Goal: Task Accomplishment & Management: Manage account settings

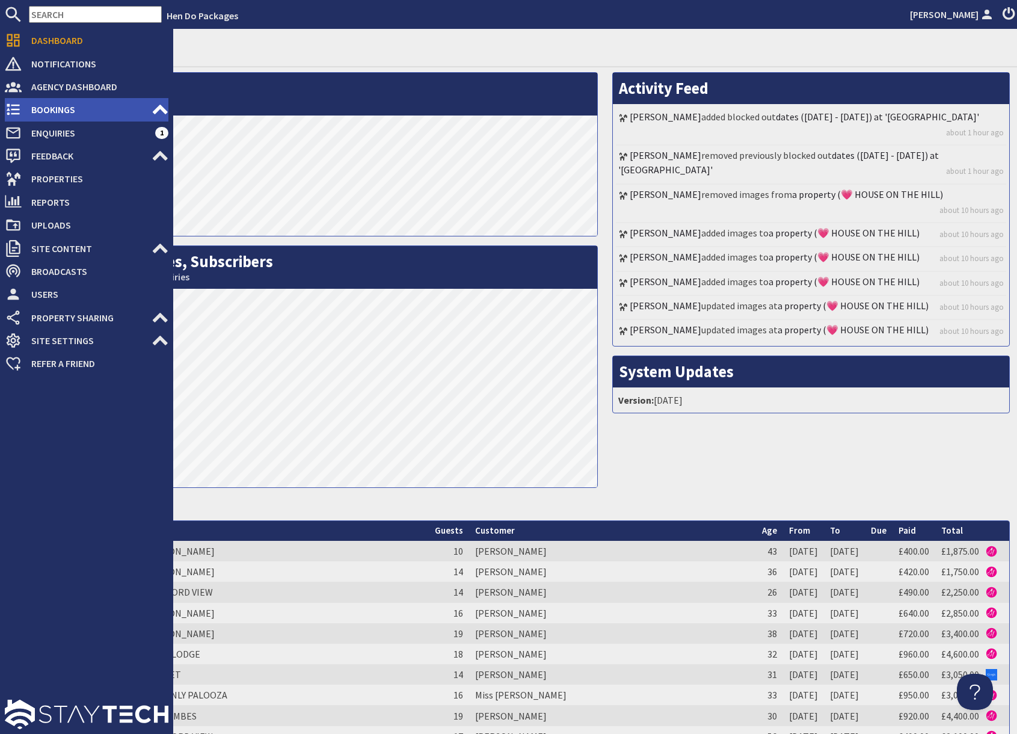
click at [52, 108] on span "Bookings" at bounding box center [87, 109] width 130 height 19
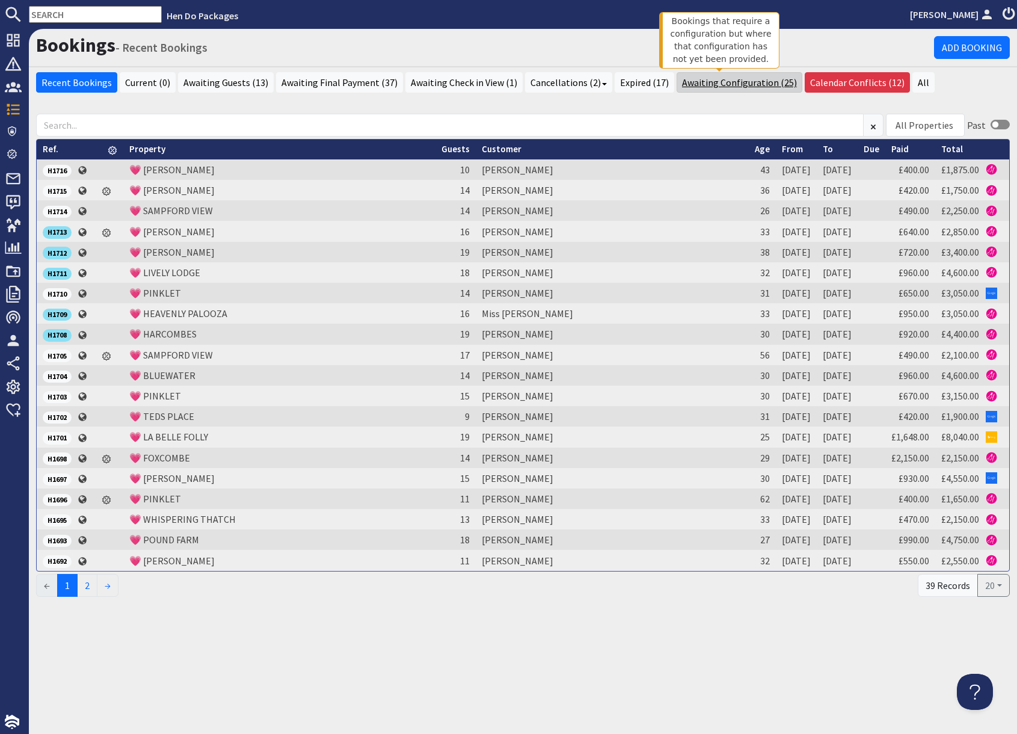
click at [724, 87] on link "Awaiting Configuration (25)" at bounding box center [739, 82] width 126 height 20
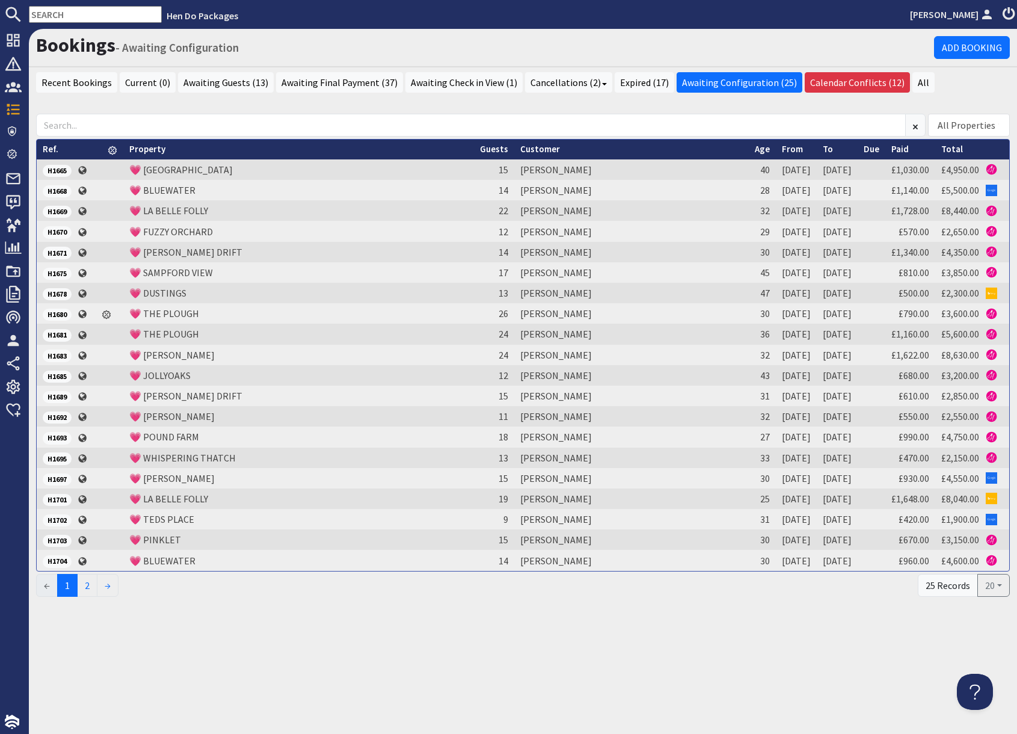
click at [782, 149] on link "From" at bounding box center [792, 148] width 21 height 11
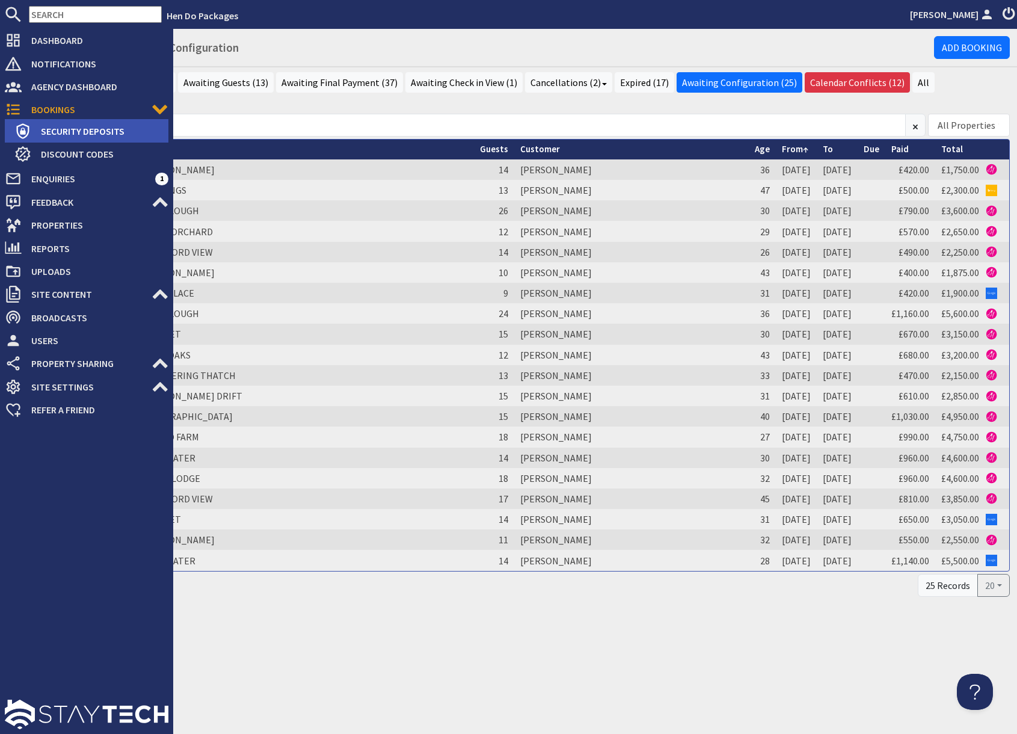
click at [69, 134] on span "Security Deposits" at bounding box center [99, 130] width 137 height 19
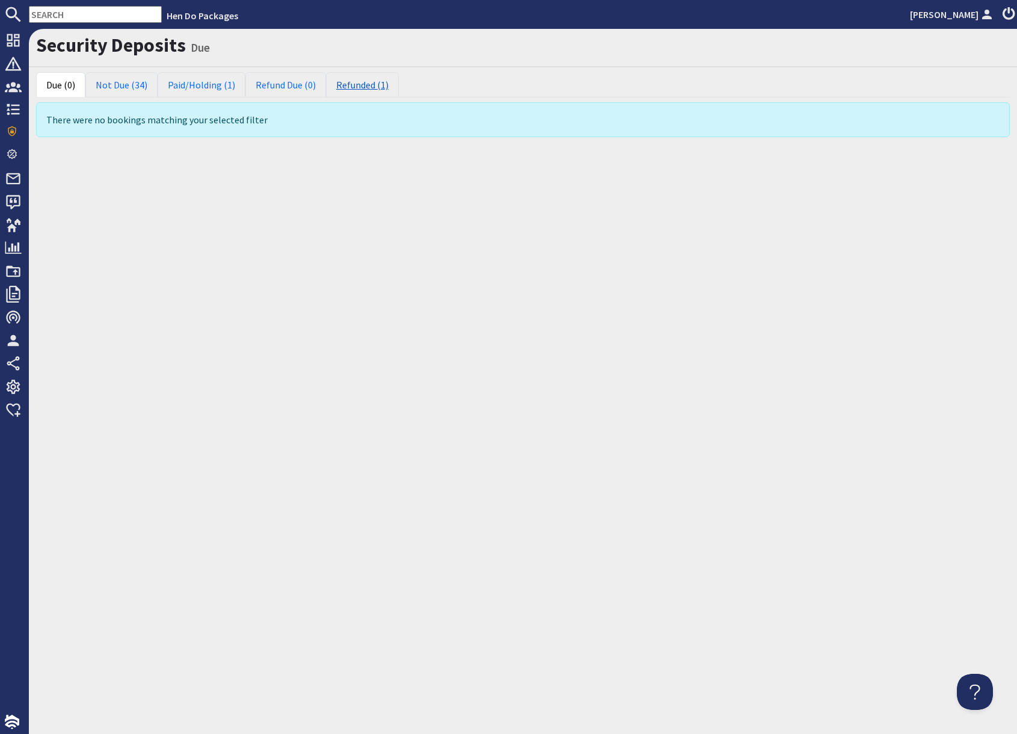
click at [352, 86] on link "Refunded (1)" at bounding box center [362, 84] width 73 height 25
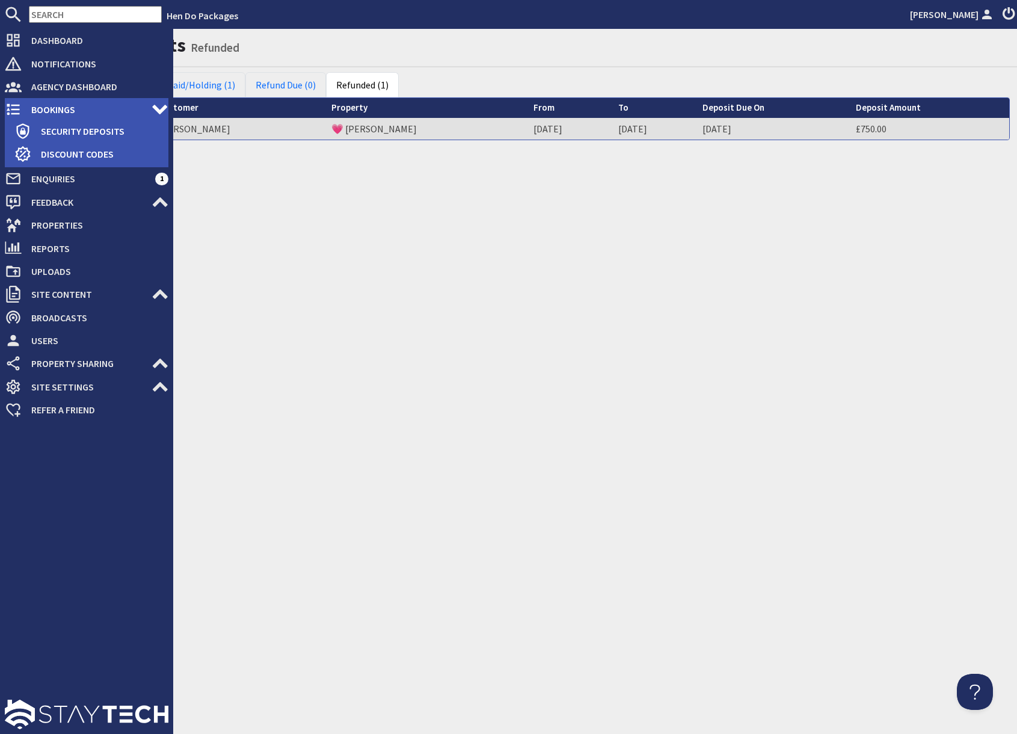
click at [40, 109] on span "Bookings" at bounding box center [87, 109] width 130 height 19
